Goal: Task Accomplishment & Management: Manage account settings

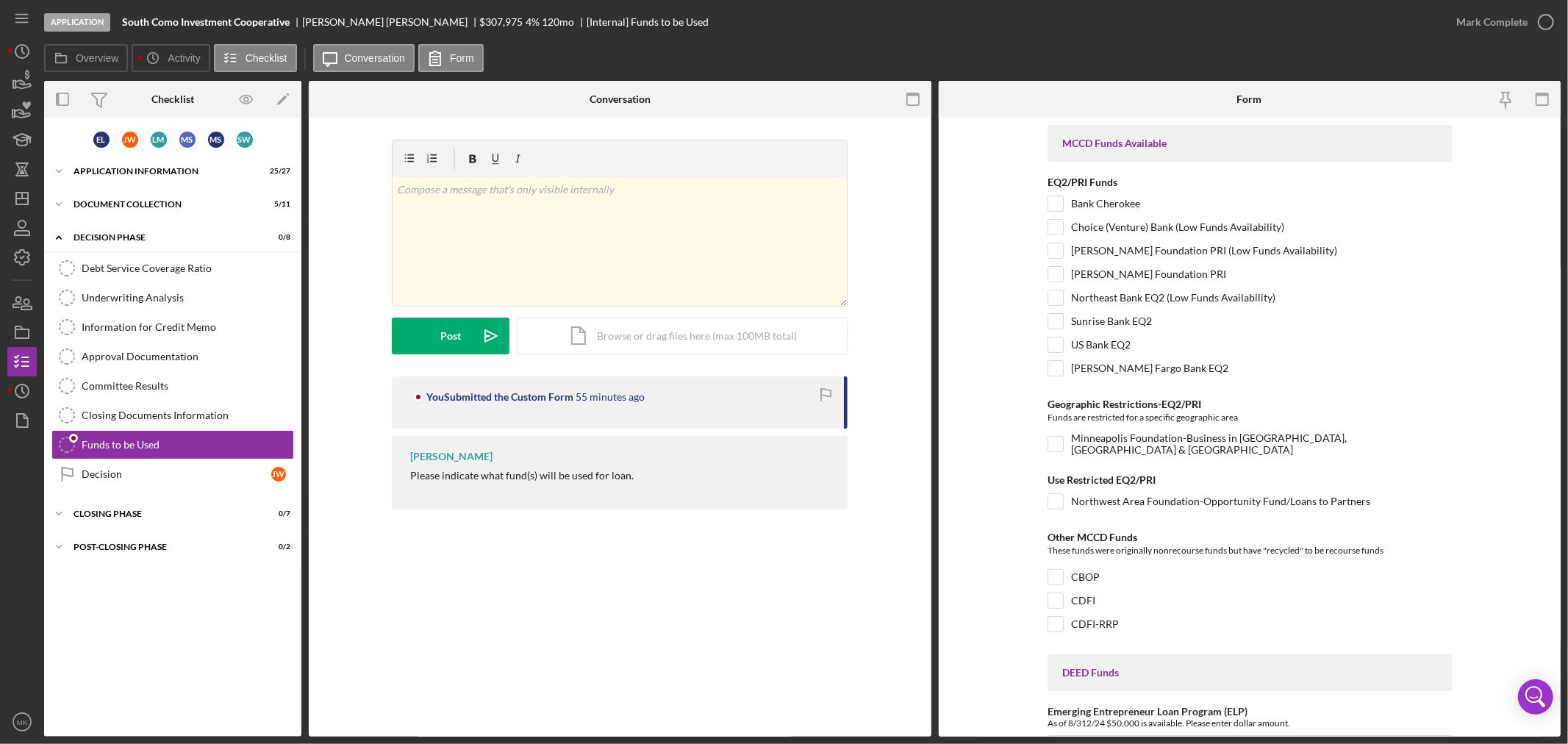
scroll to position [1116, 0]
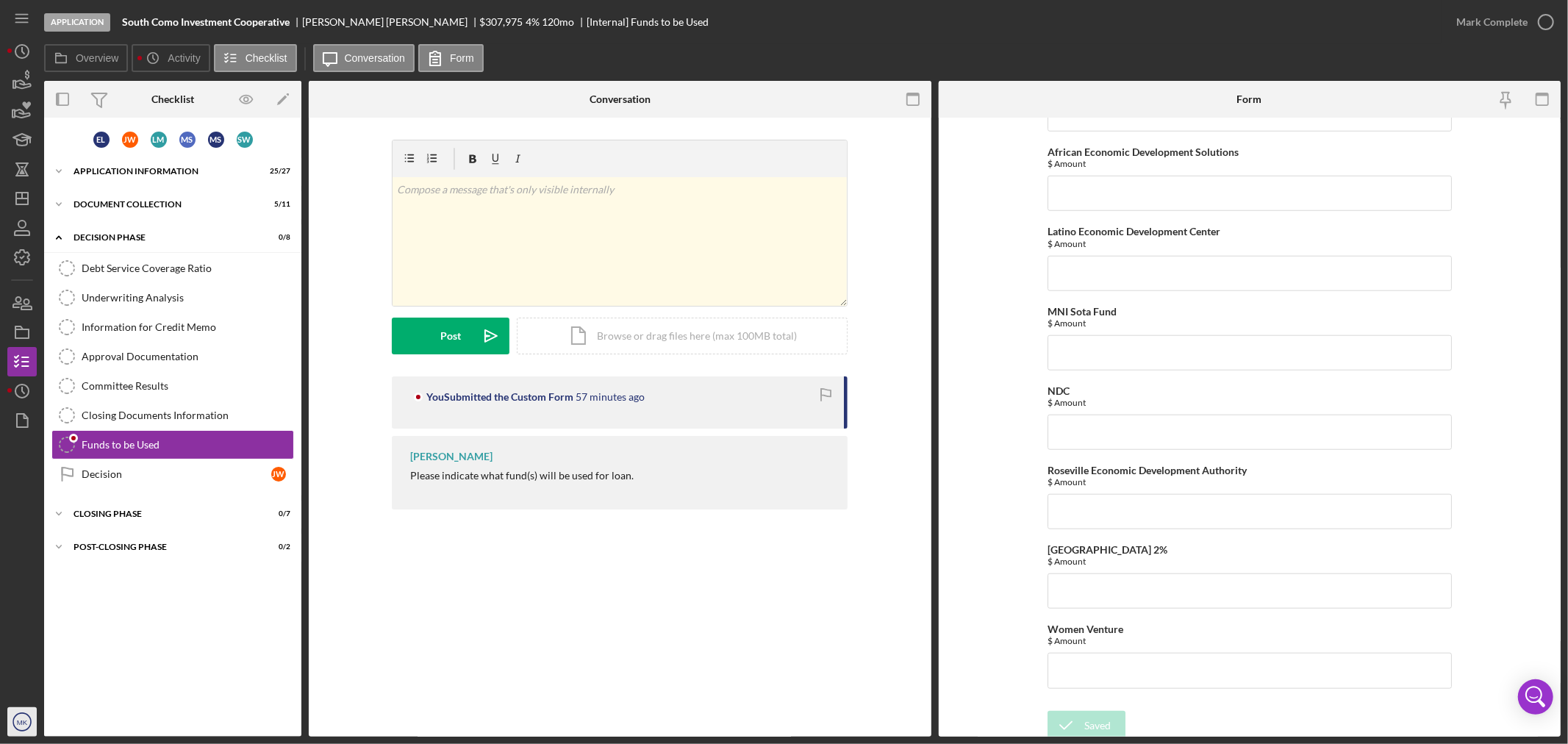
click at [23, 716] on icon "MK" at bounding box center [22, 722] width 30 height 37
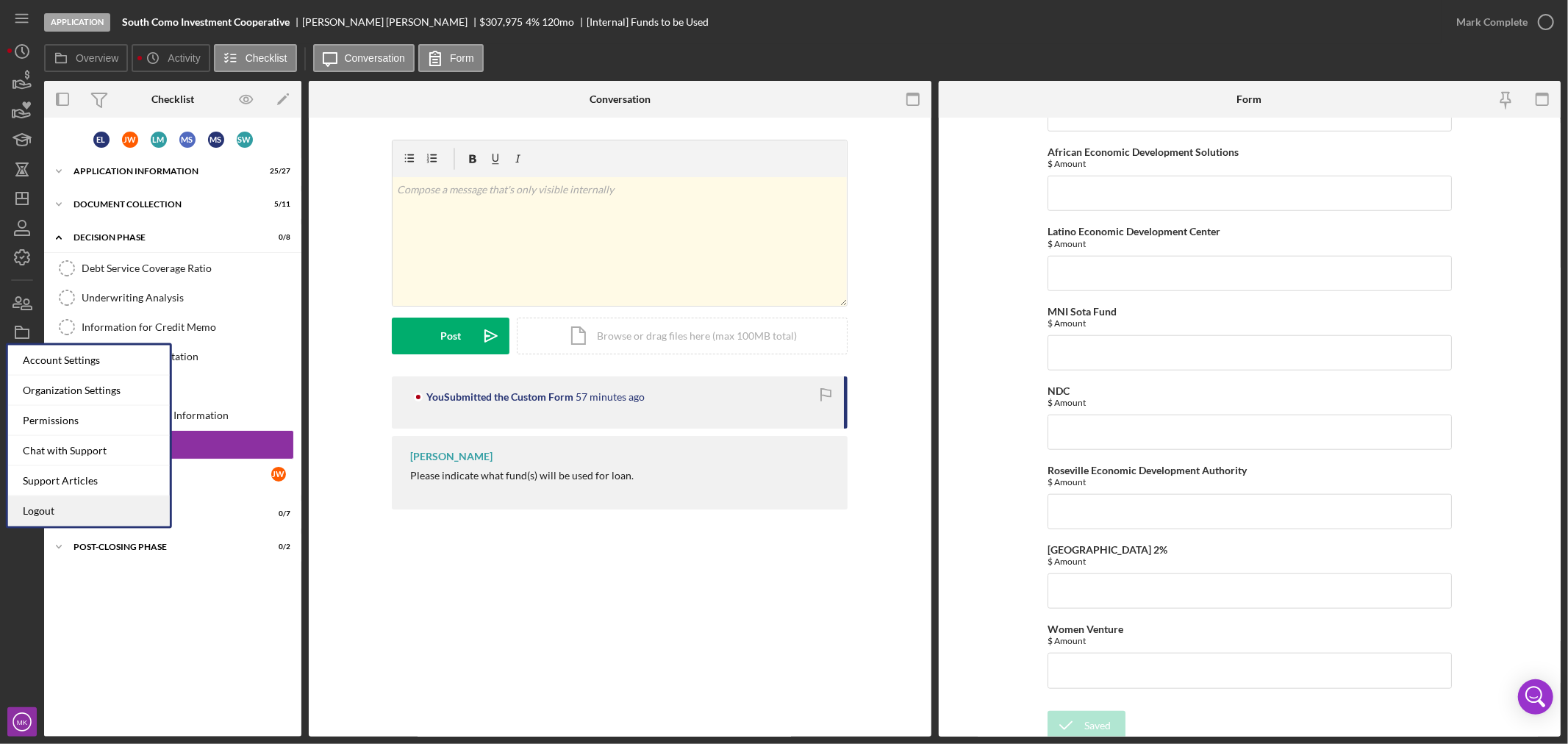
click at [110, 510] on link "Logout" at bounding box center [89, 510] width 161 height 30
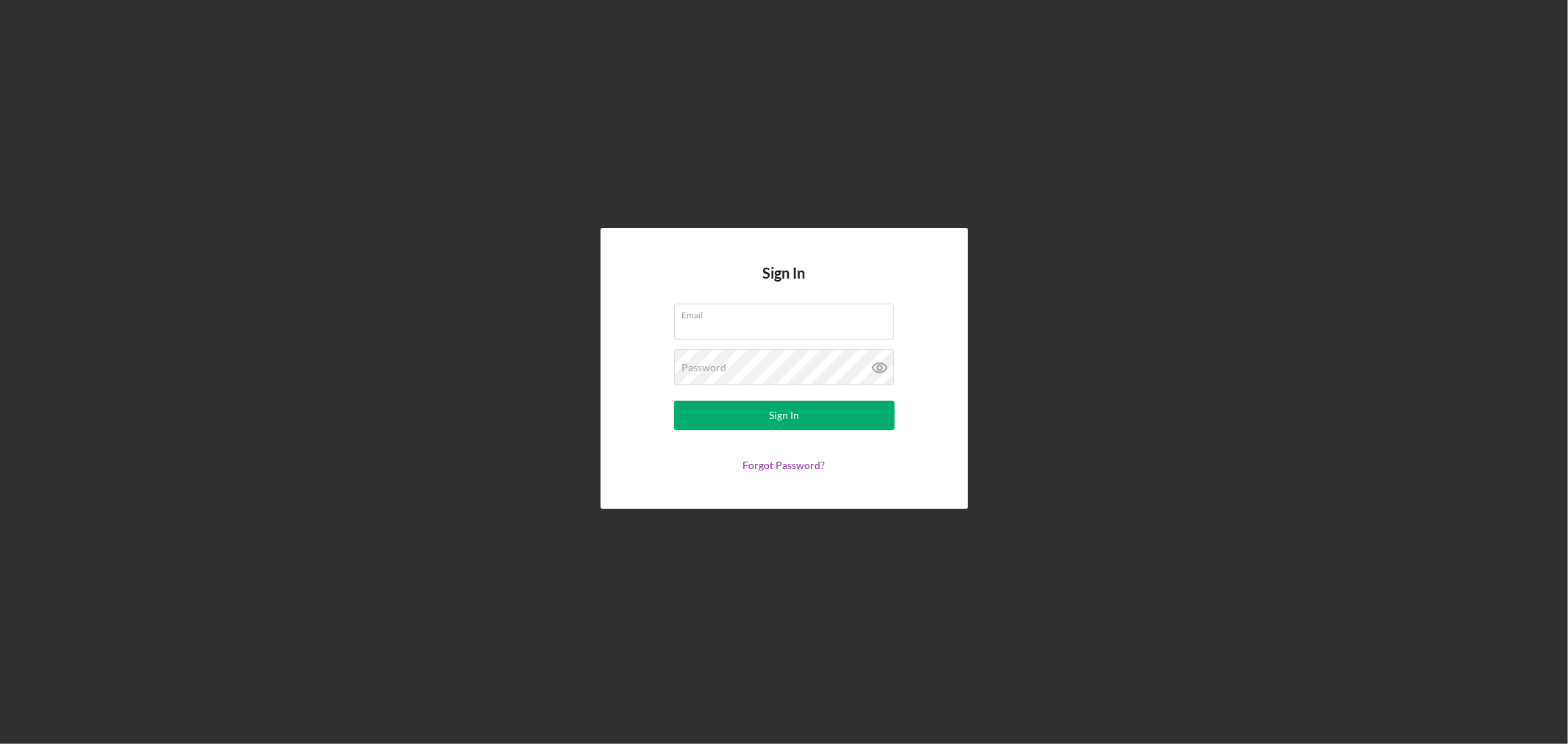
type input "[EMAIL_ADDRESS][DOMAIN_NAME]"
